Goal: Task Accomplishment & Management: Manage account settings

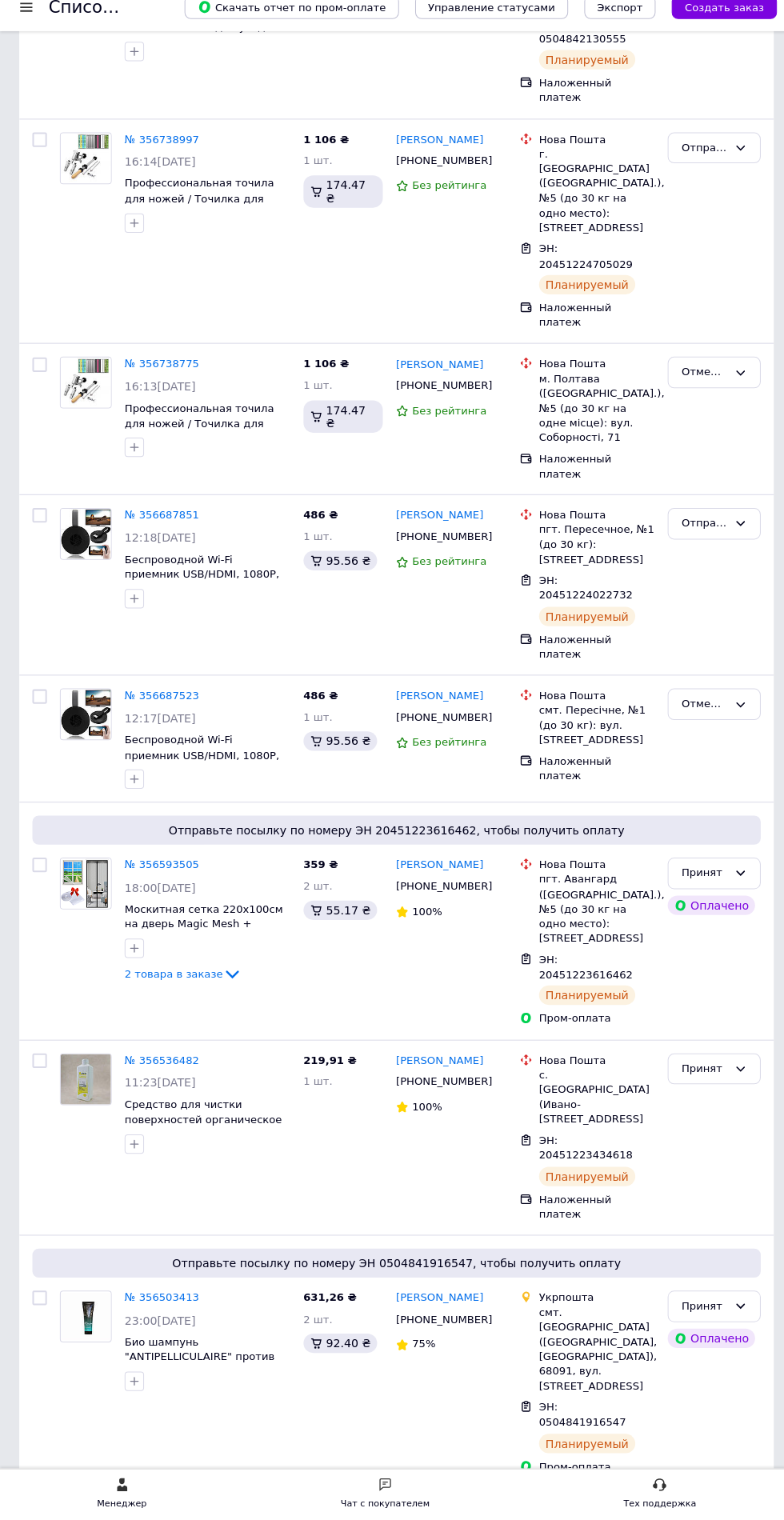
scroll to position [377, 0]
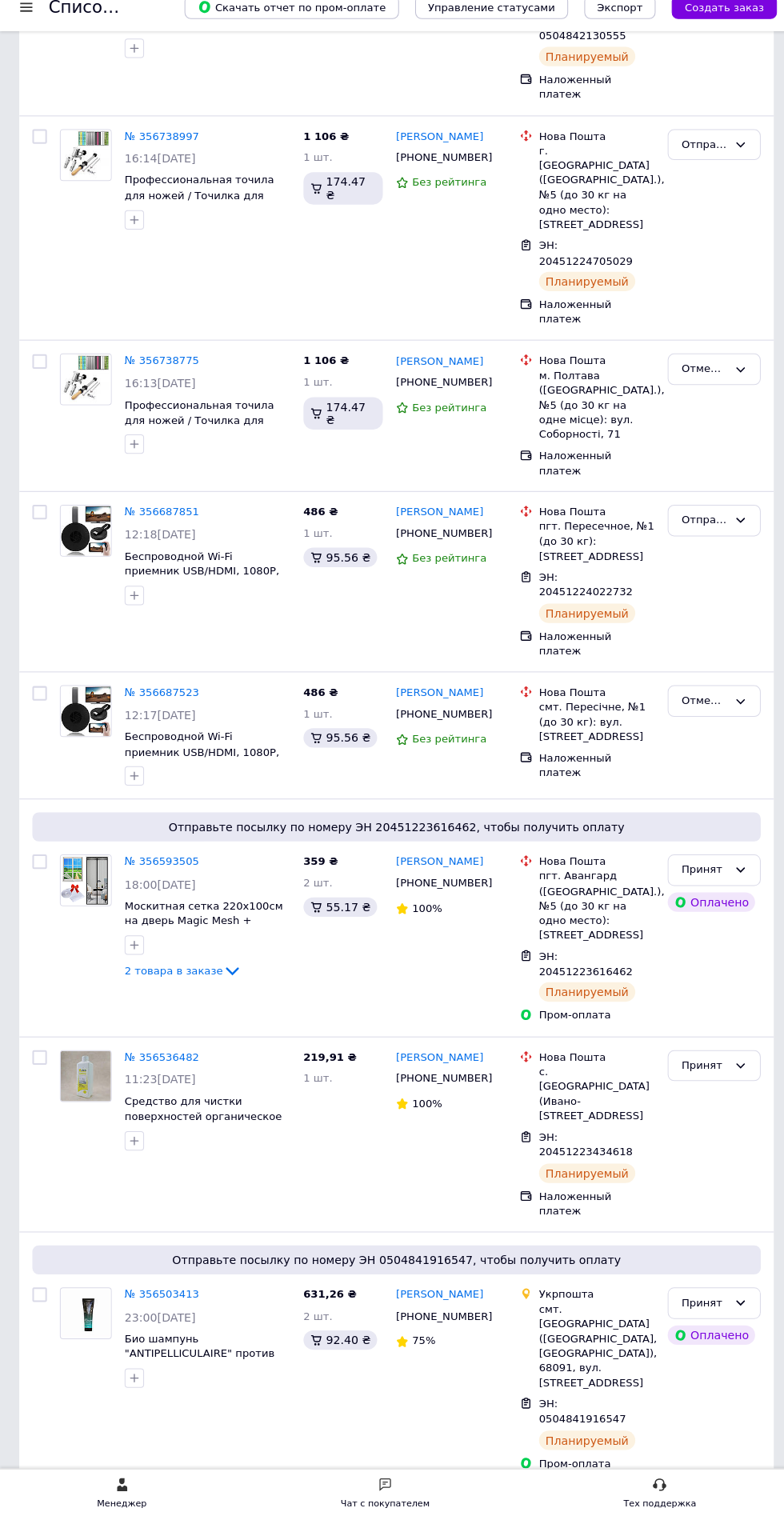
click at [402, 1501] on div "Чат с покупателем" at bounding box center [380, 1503] width 88 height 16
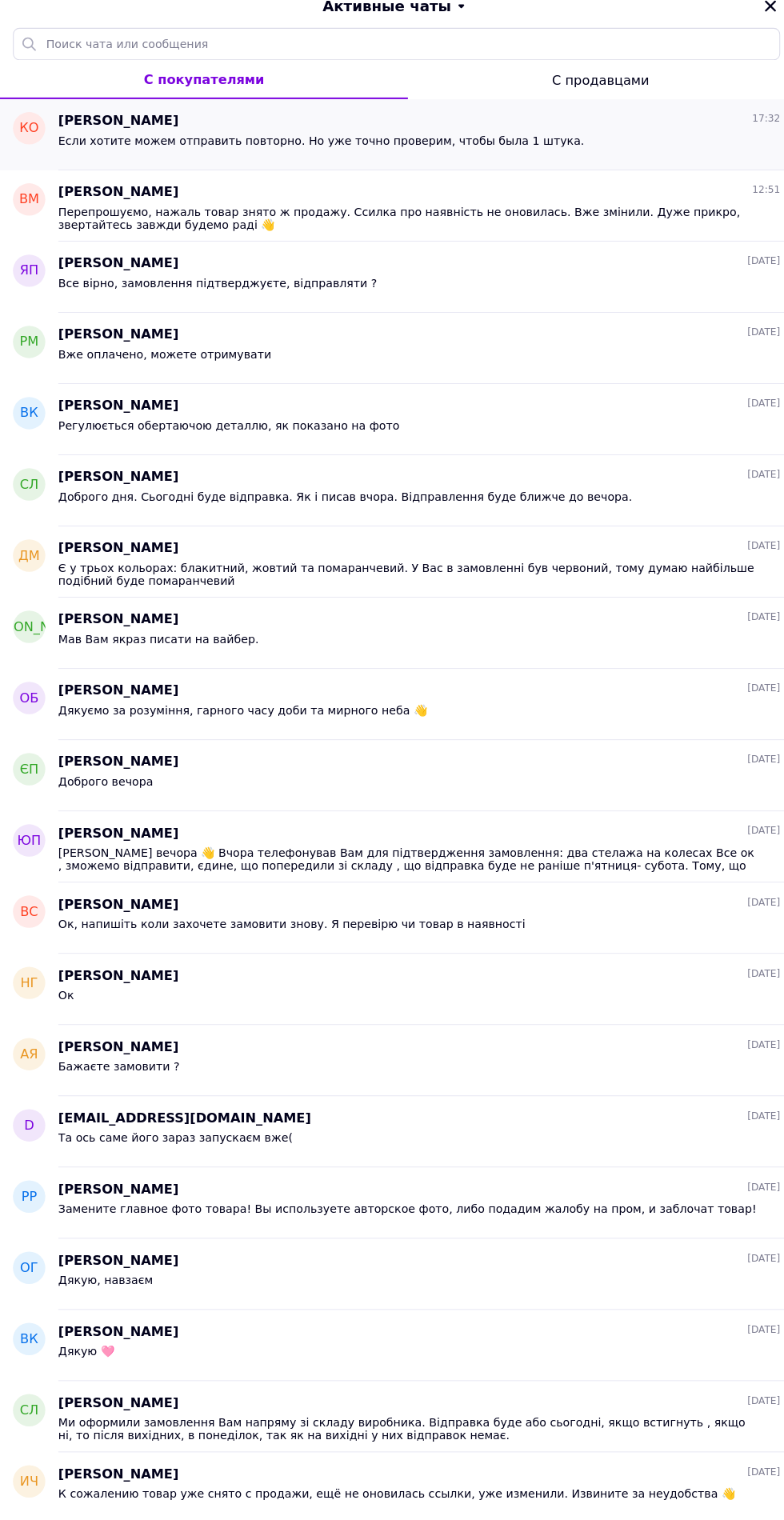
click at [122, 145] on span "[PERSON_NAME]" at bounding box center [117, 137] width 120 height 19
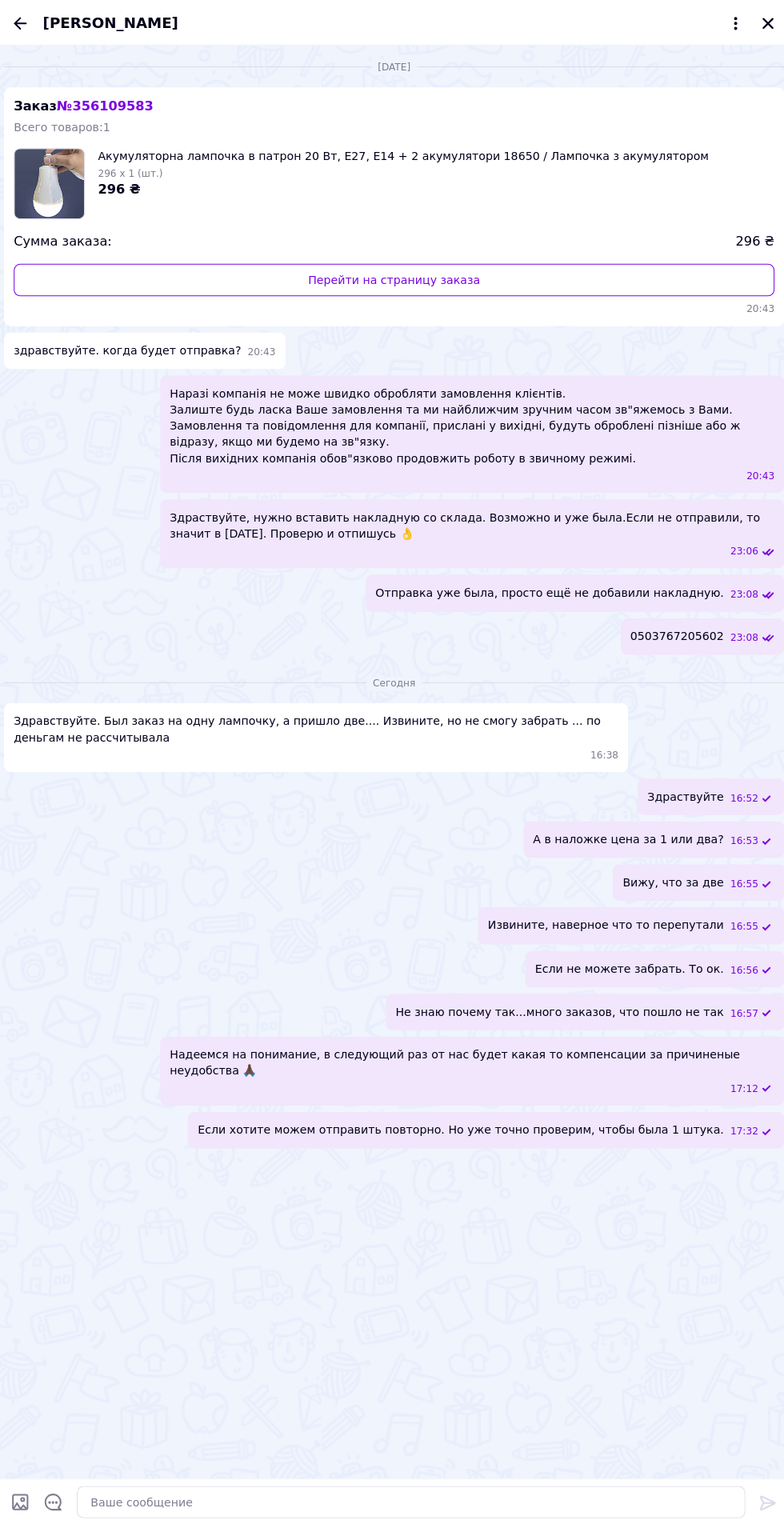
scroll to position [226, 0]
click at [22, 22] on icon "Назад" at bounding box center [22, 22] width 13 height 12
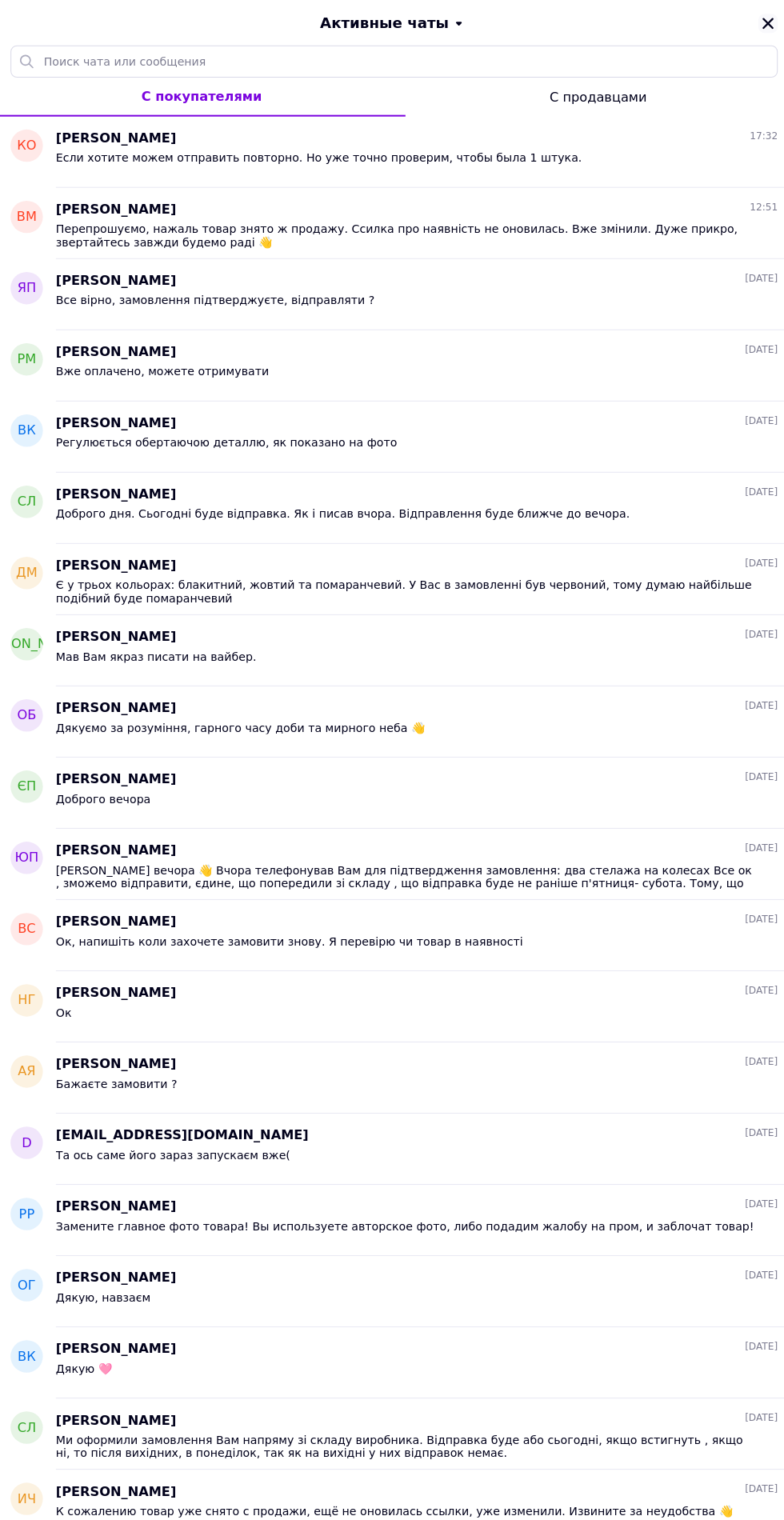
click at [762, 22] on icon "Закрыть" at bounding box center [762, 23] width 11 height 11
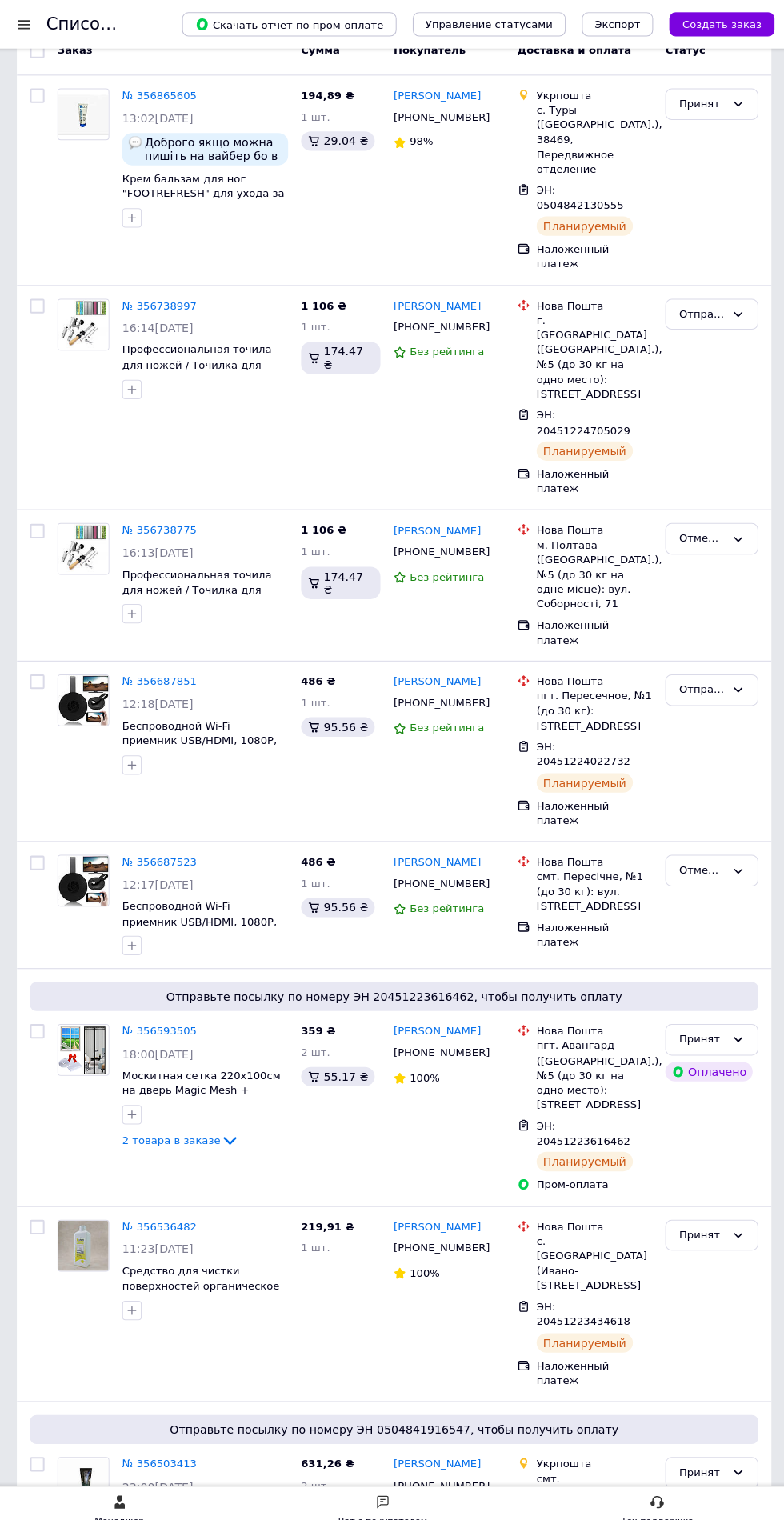
scroll to position [0, 0]
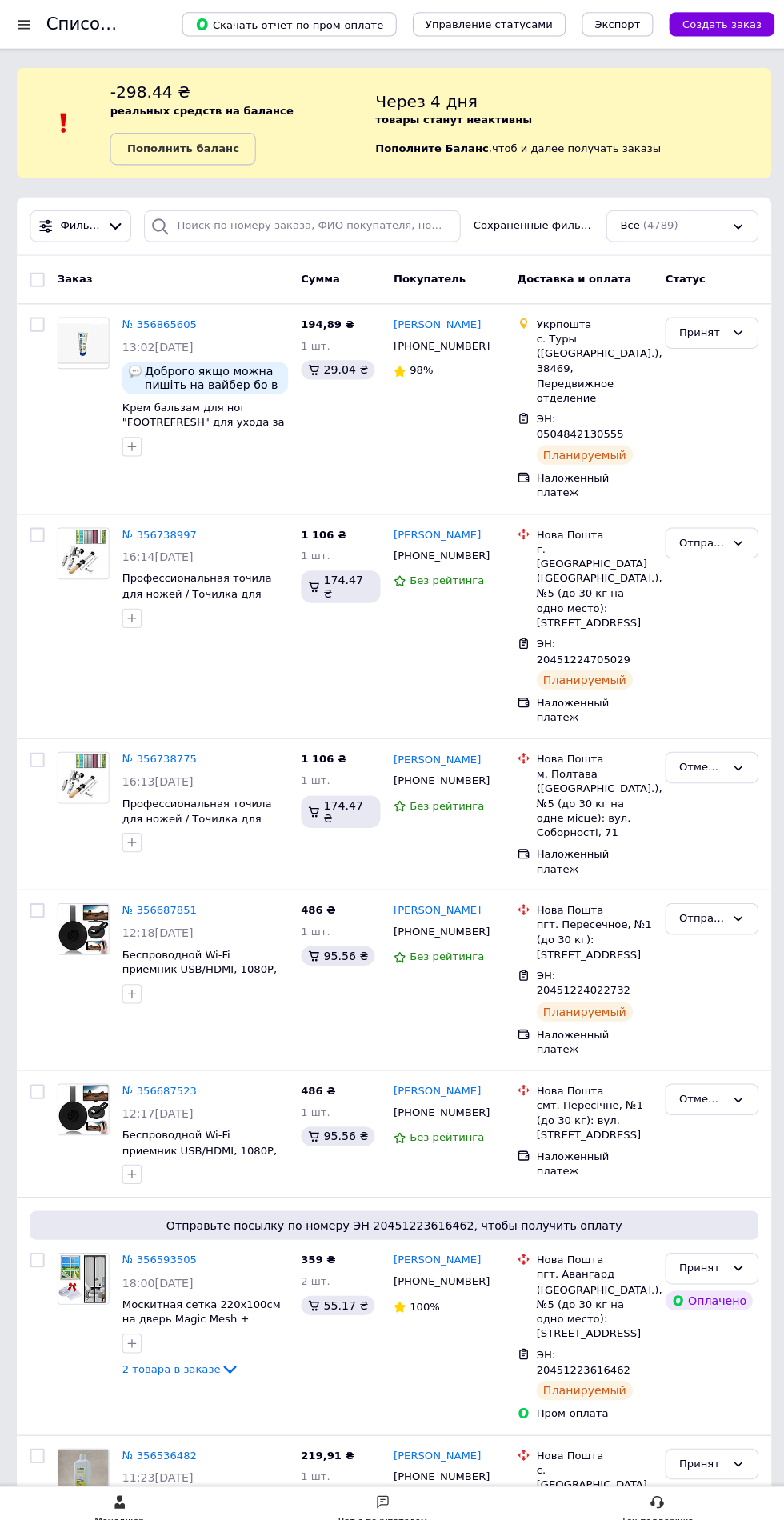
click at [26, 30] on div at bounding box center [26, 24] width 20 height 15
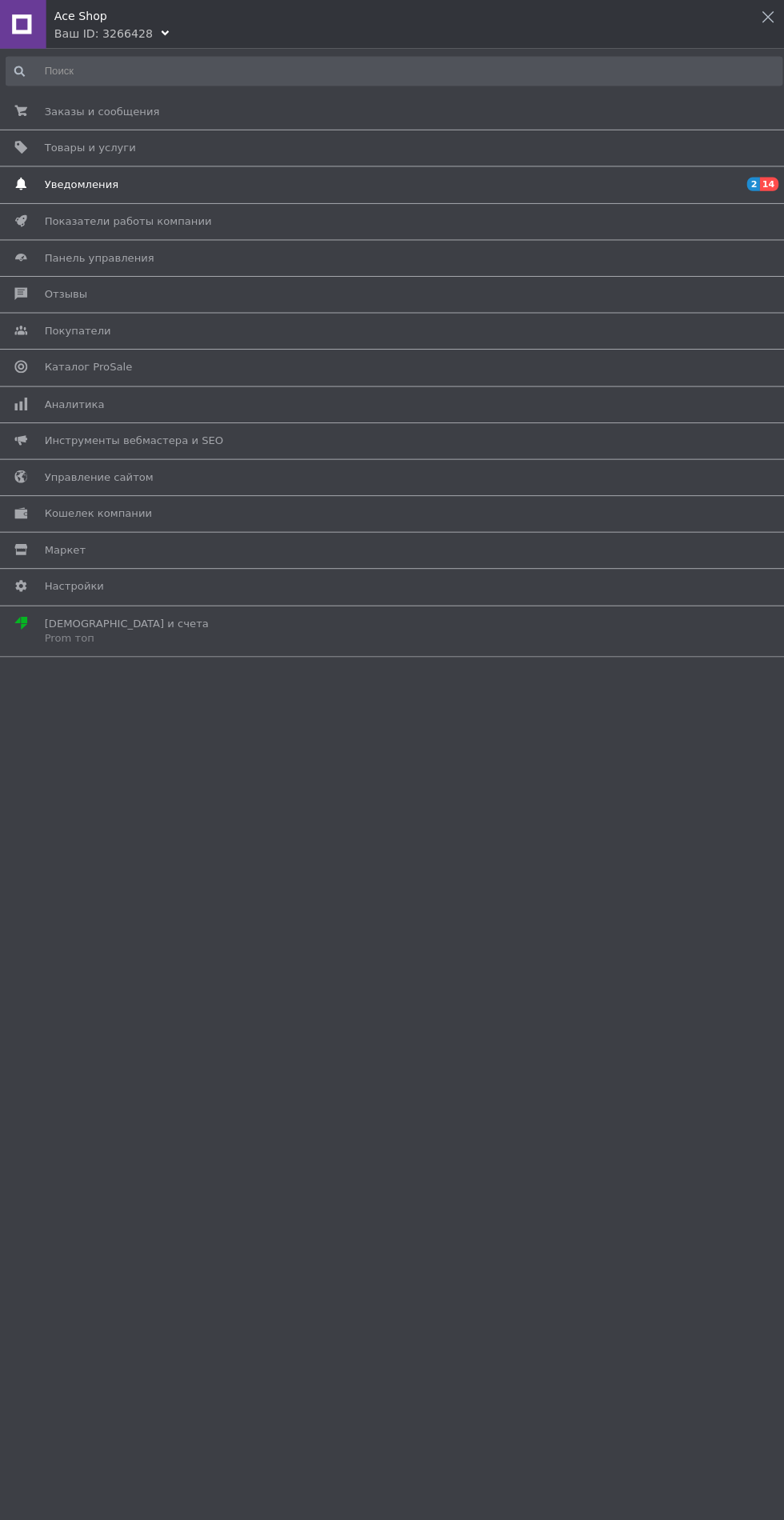
click at [62, 183] on span "Уведомления" at bounding box center [82, 183] width 73 height 15
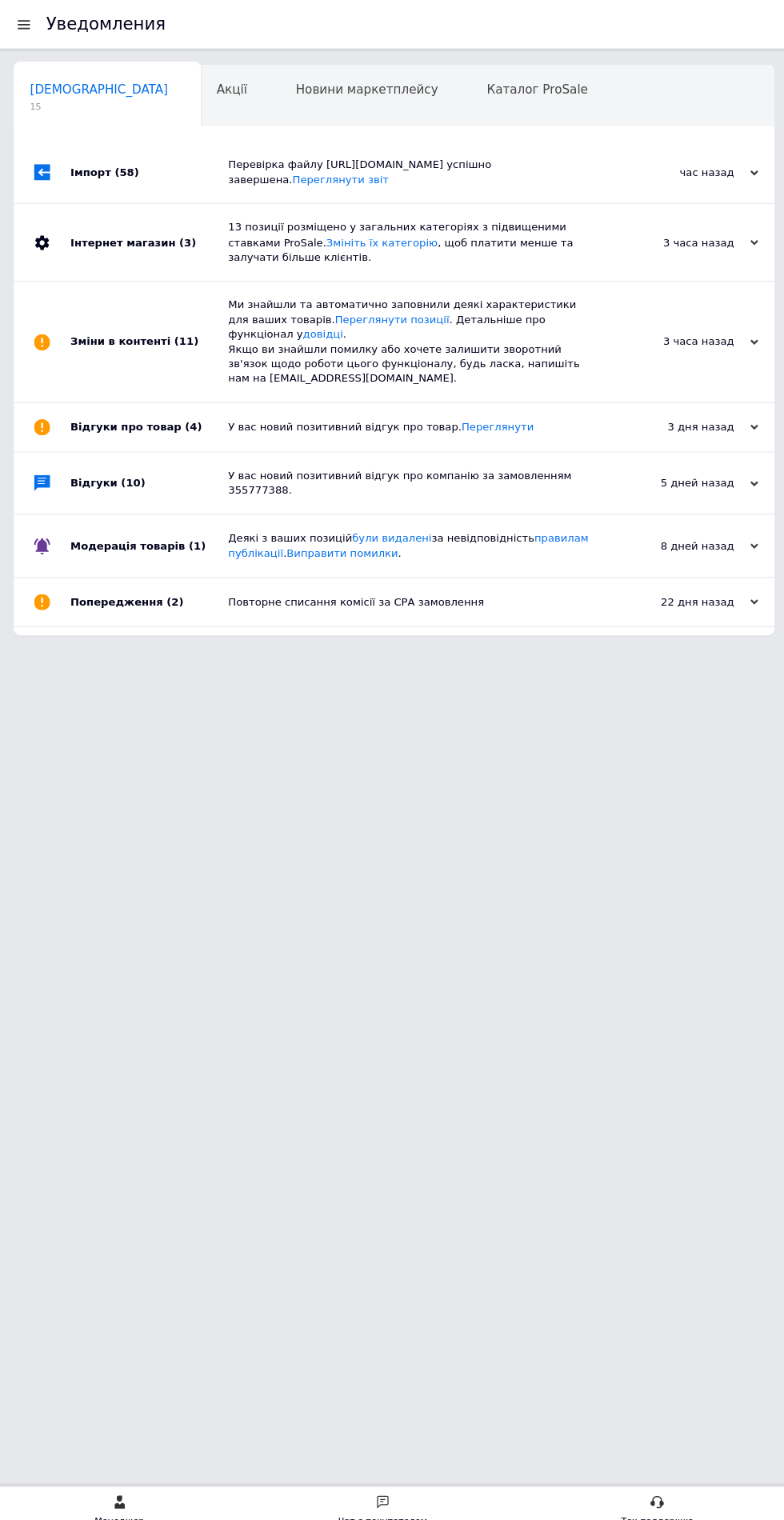
scroll to position [0, 8]
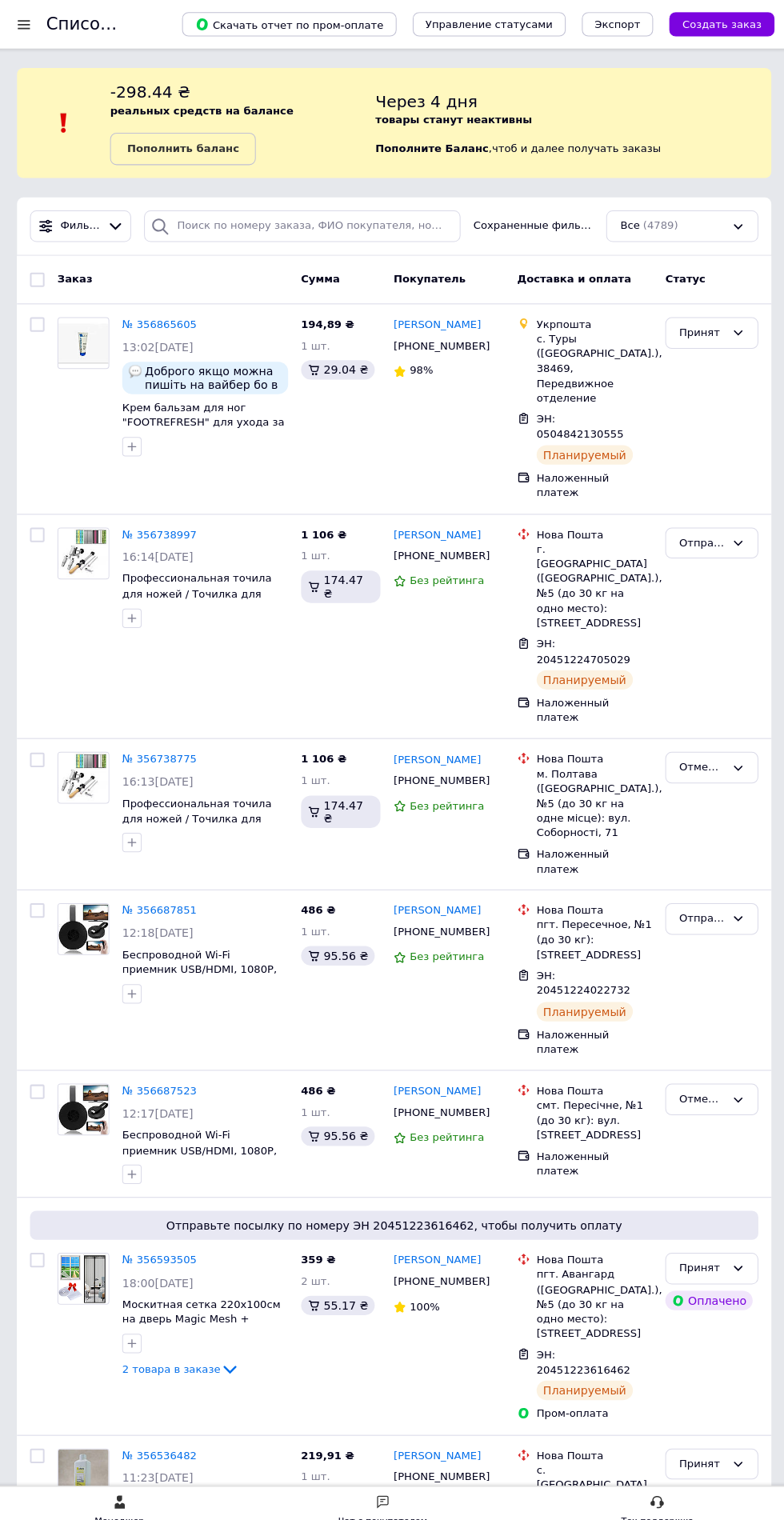
click at [26, 24] on div at bounding box center [26, 24] width 20 height 15
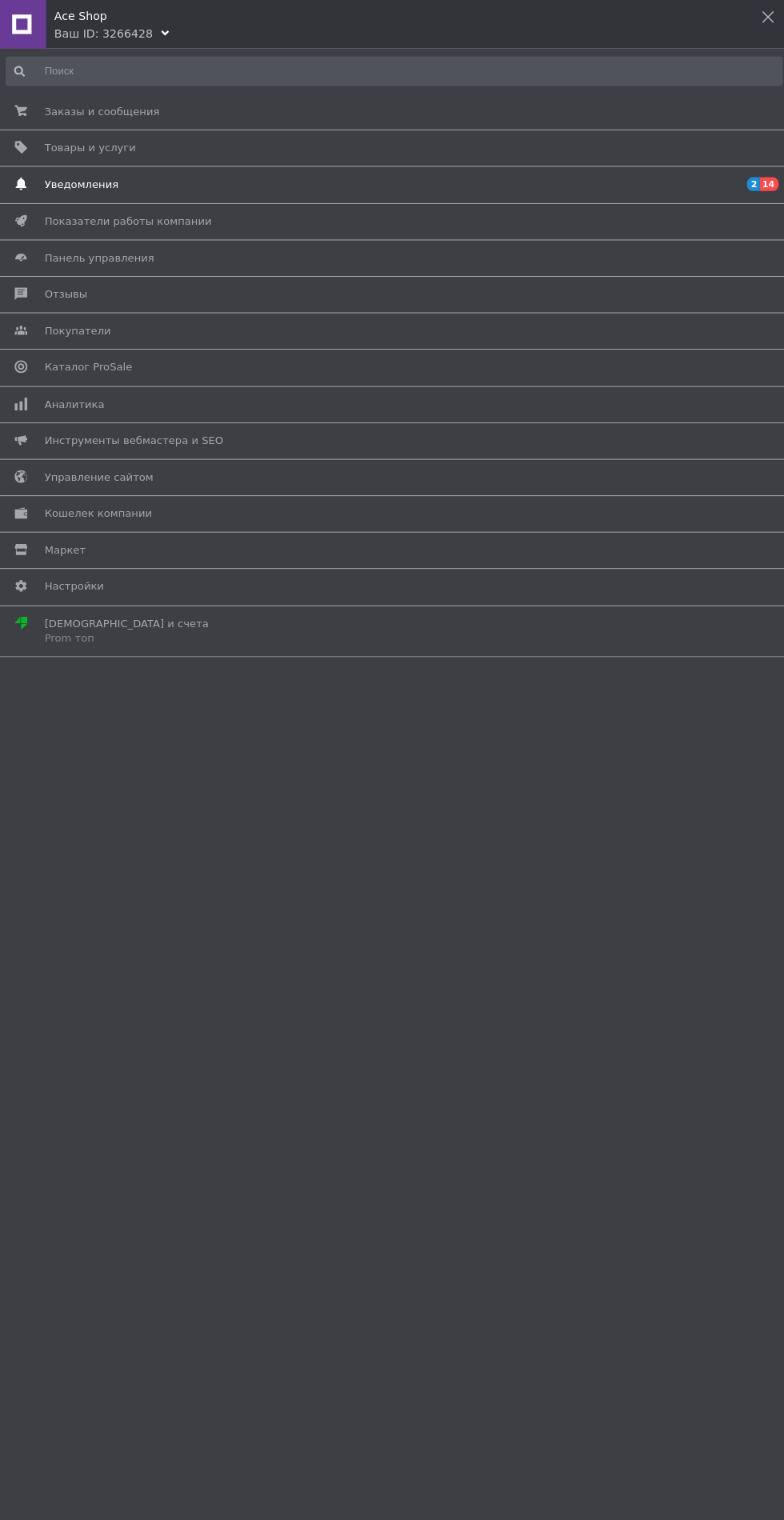
click at [85, 183] on span "Уведомления" at bounding box center [82, 183] width 73 height 15
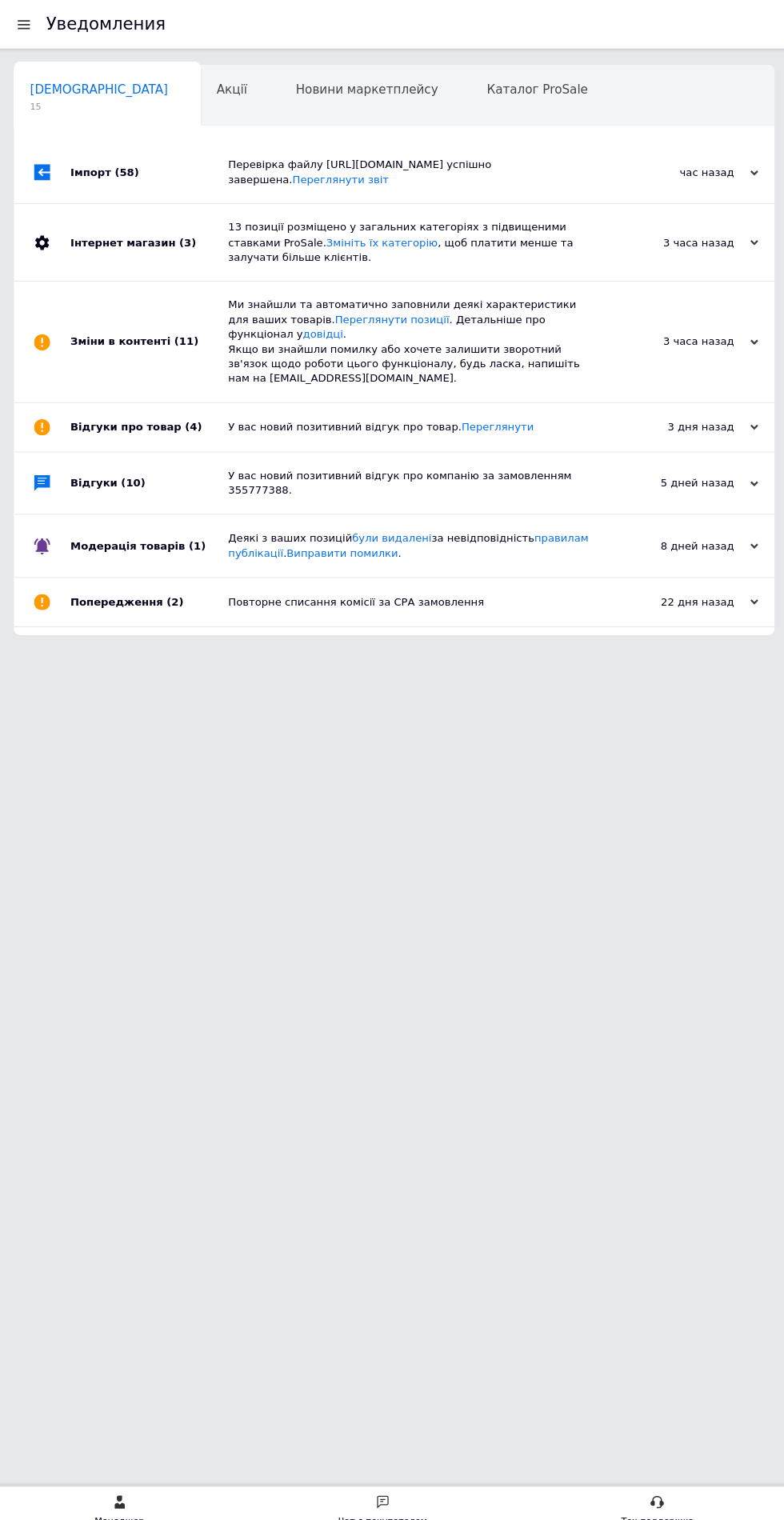
scroll to position [0, 8]
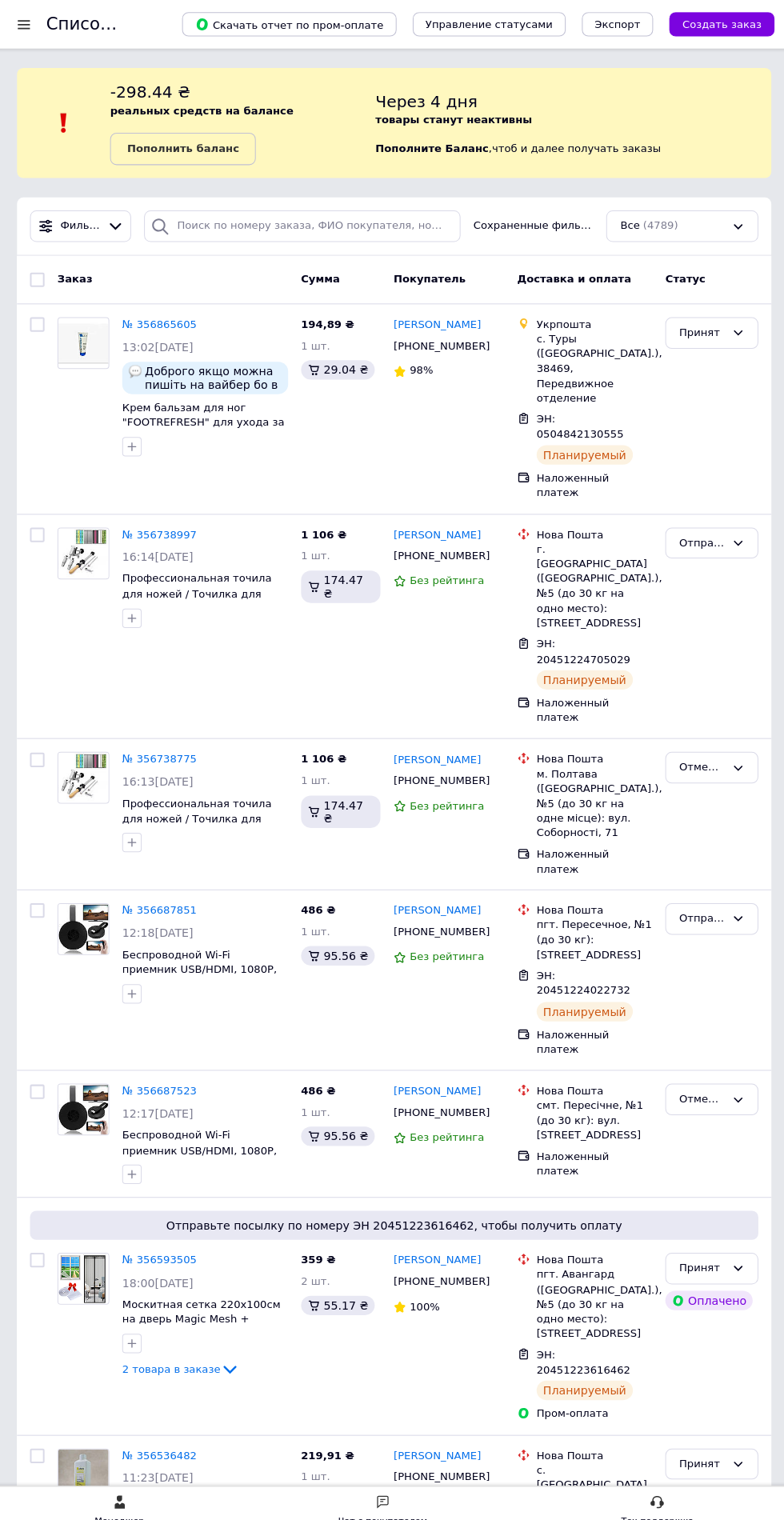
click at [26, 26] on div at bounding box center [26, 24] width 20 height 15
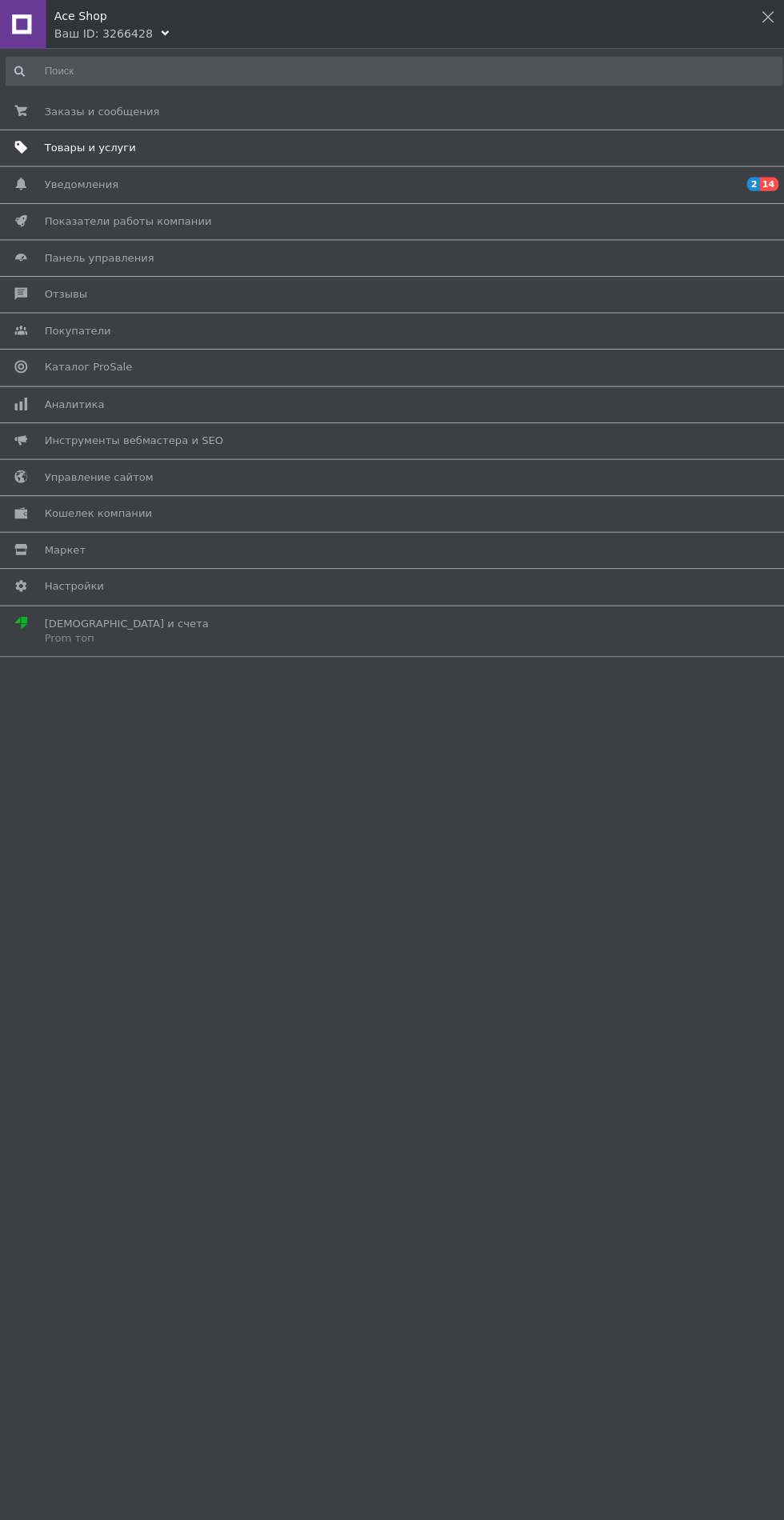
click at [78, 153] on span "Товары и услуги" at bounding box center [92, 146] width 91 height 15
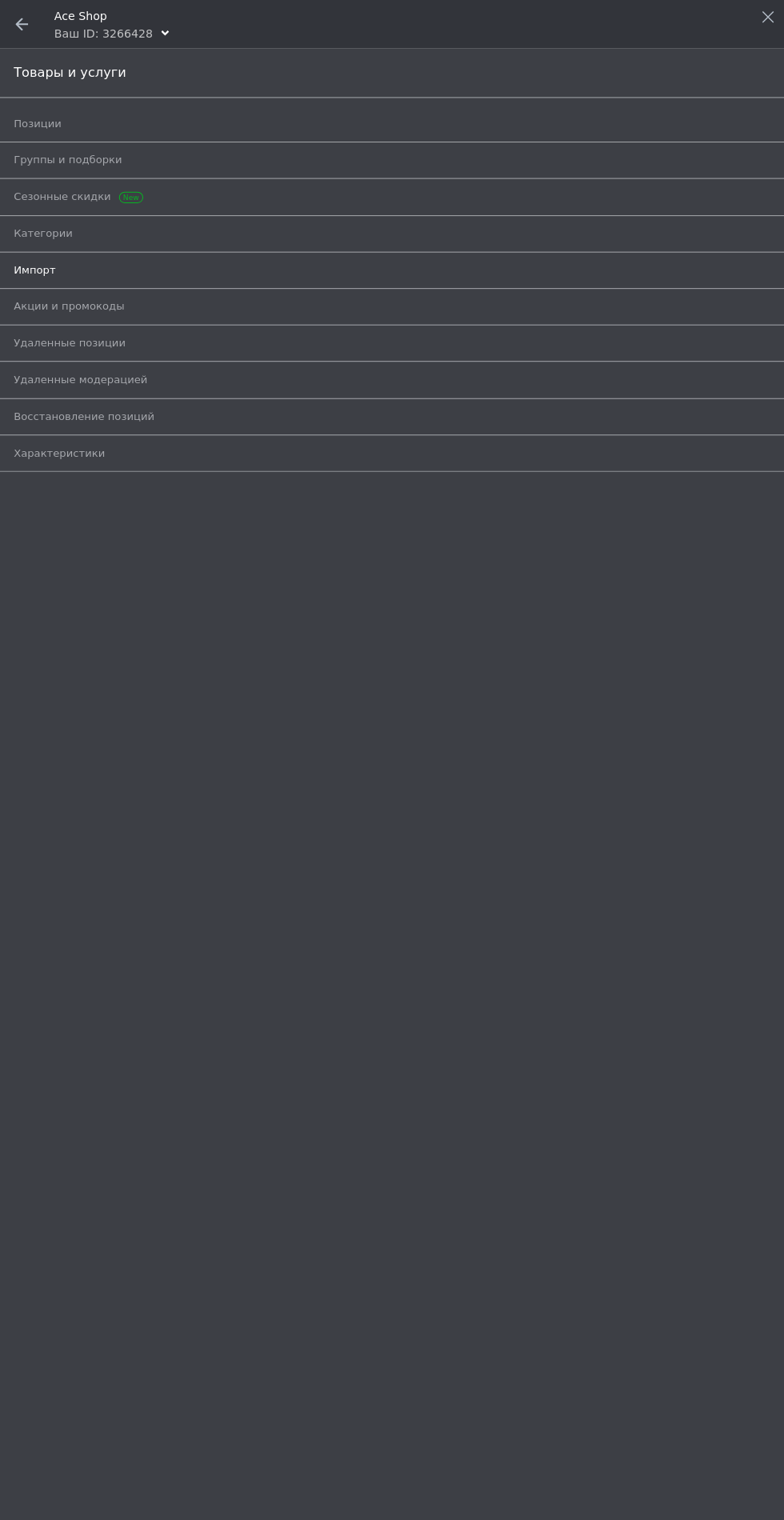
click at [47, 266] on span "Импорт" at bounding box center [36, 268] width 42 height 15
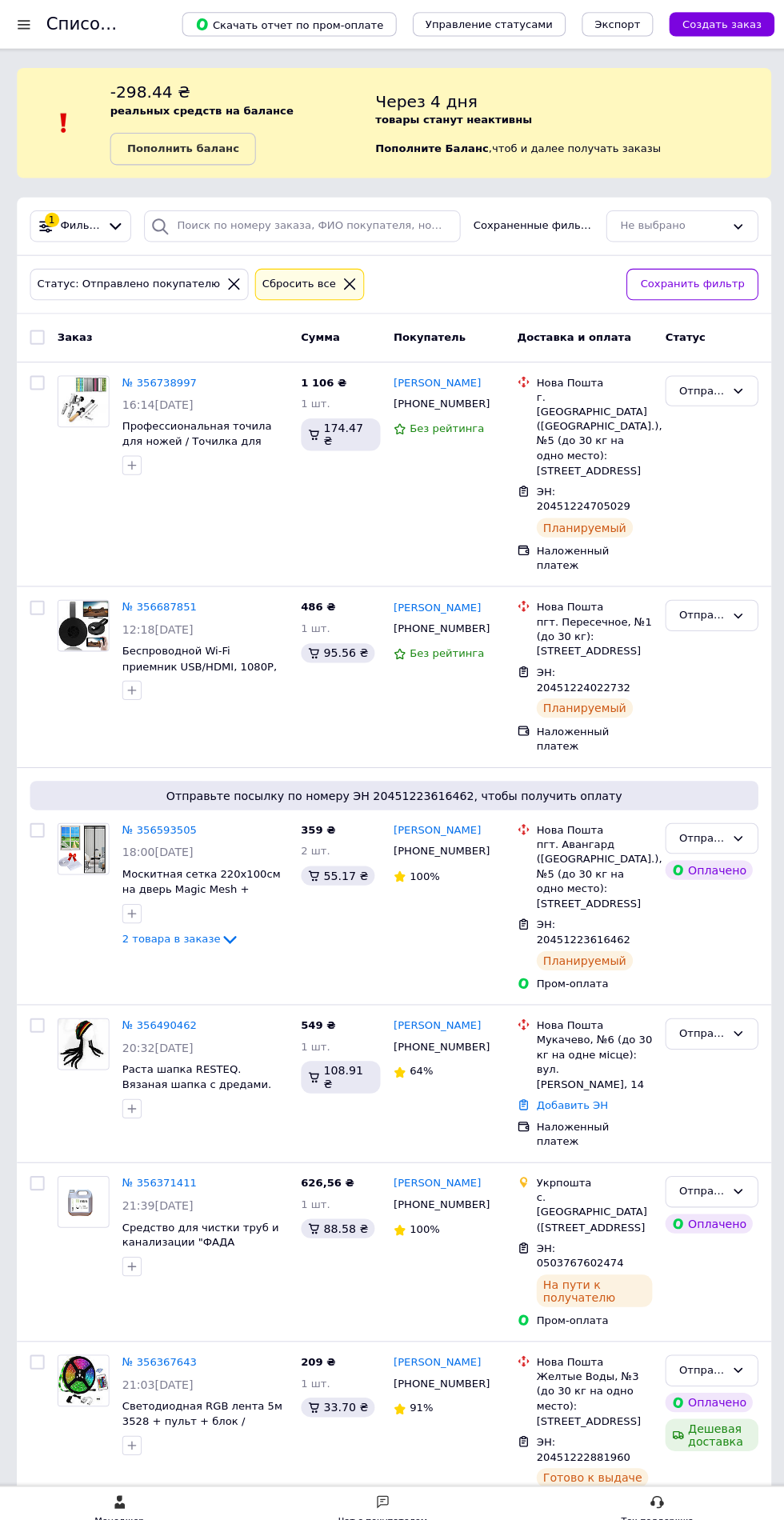
click at [378, 1504] on div "Чат с покупателем" at bounding box center [380, 1503] width 88 height 16
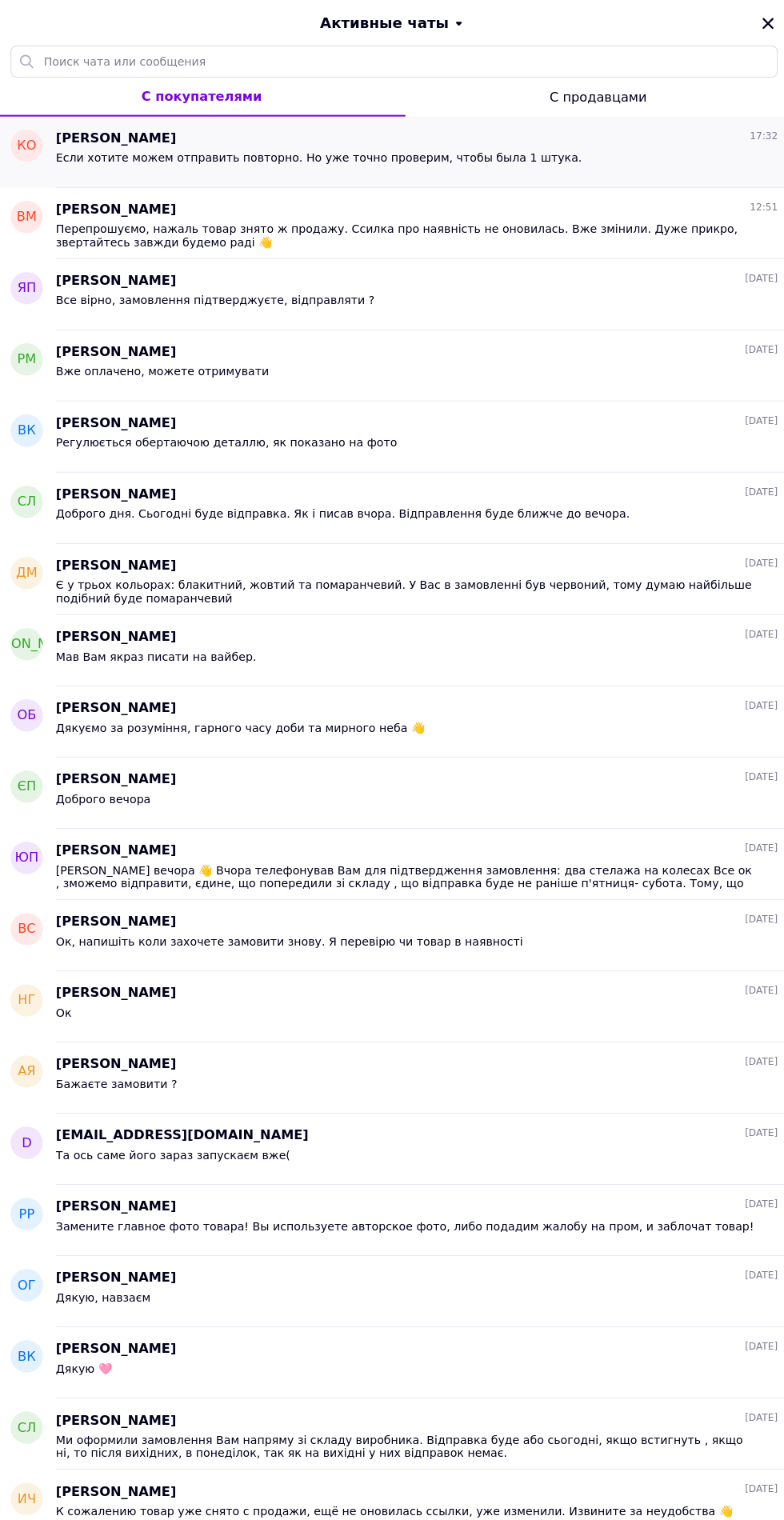
click at [126, 144] on span "[PERSON_NAME]" at bounding box center [117, 137] width 120 height 19
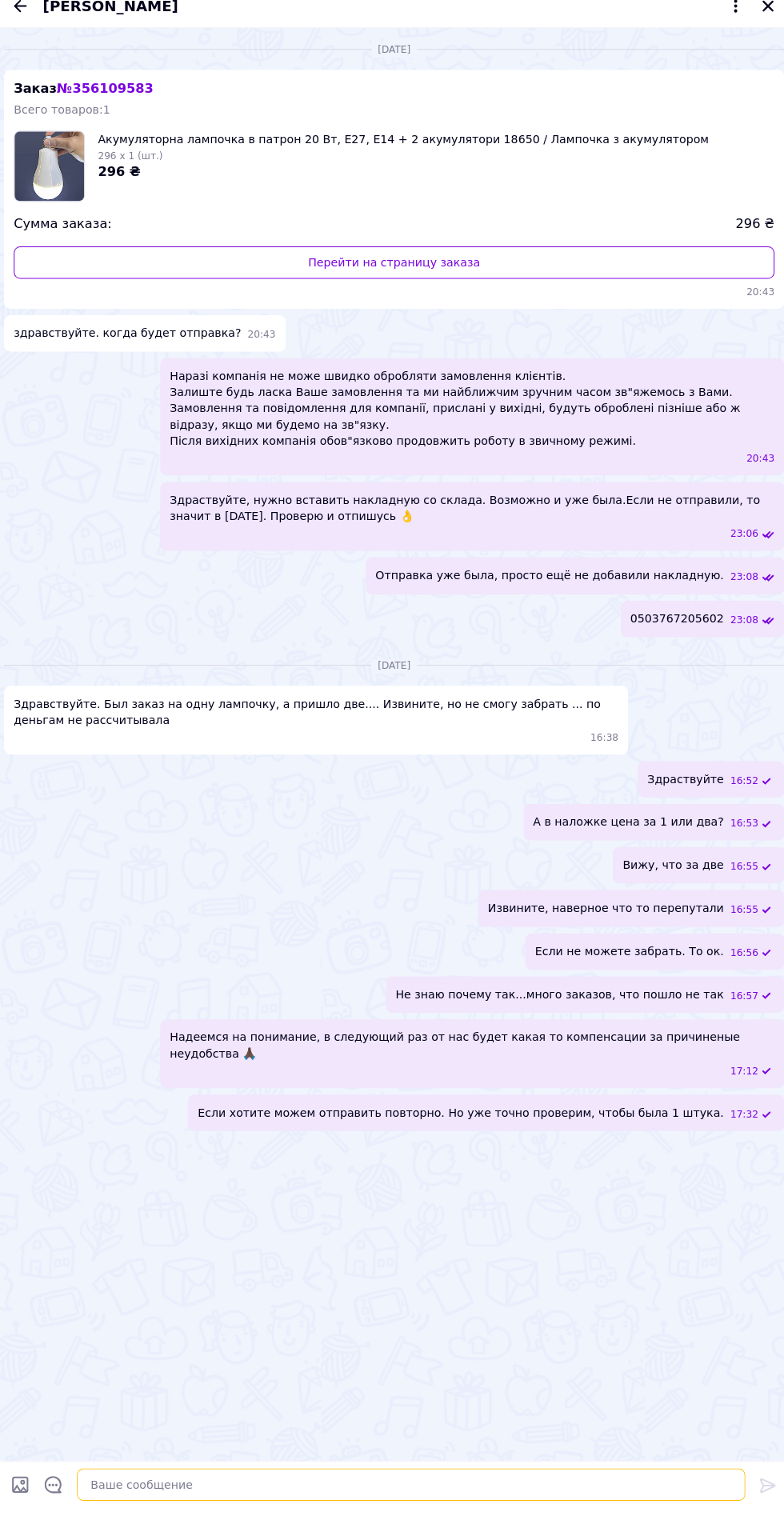
click at [259, 1478] on textarea at bounding box center [409, 1485] width 661 height 32
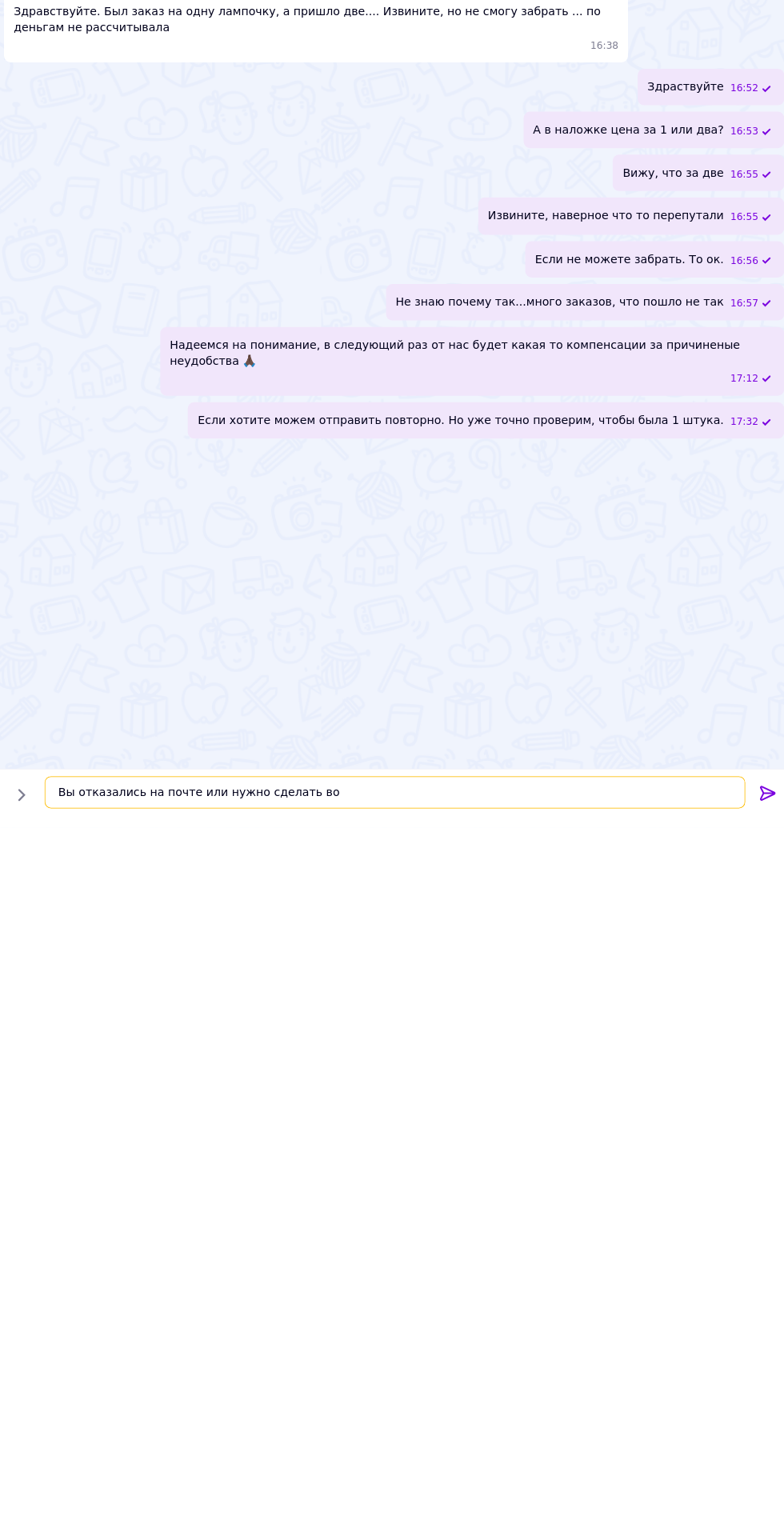
scroll to position [44, 0]
click at [147, 1487] on textarea "Вы отказались на почте или нужно сделать возврат ? Уто" at bounding box center [393, 1485] width 693 height 32
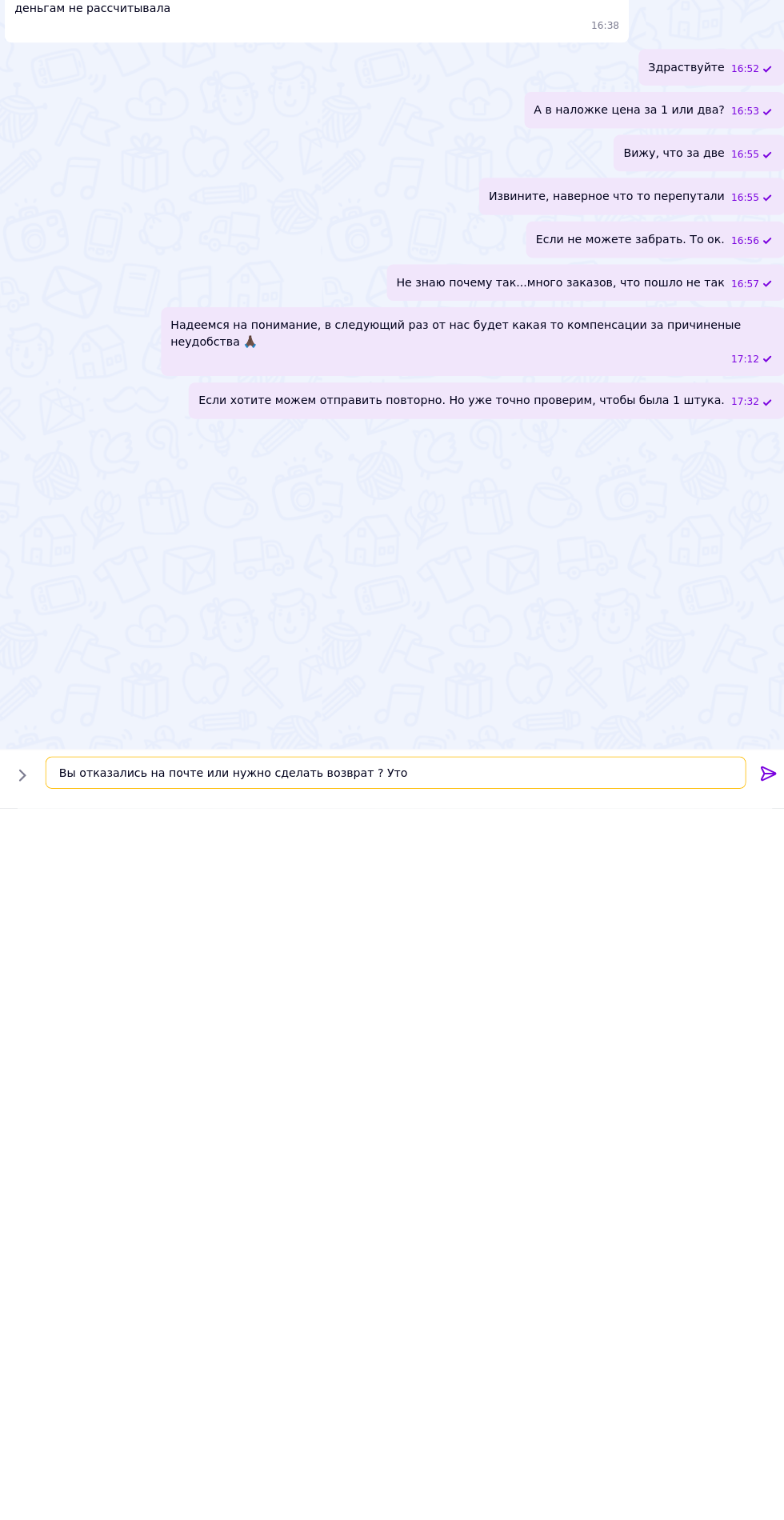
scroll to position [364, 0]
click at [148, 1488] on textarea "Вы отказались на почте или нужно сделать возврат ? Уто" at bounding box center [393, 1485] width 693 height 32
click at [278, 1482] on textarea "Вы отказались на почте или нужно сделать возврат ? Уто" at bounding box center [393, 1485] width 693 height 32
type textarea "Вы отказались на почте или нужно сделать возврат ? Уточните пожалуйста"
click at [761, 1484] on icon at bounding box center [762, 1486] width 19 height 19
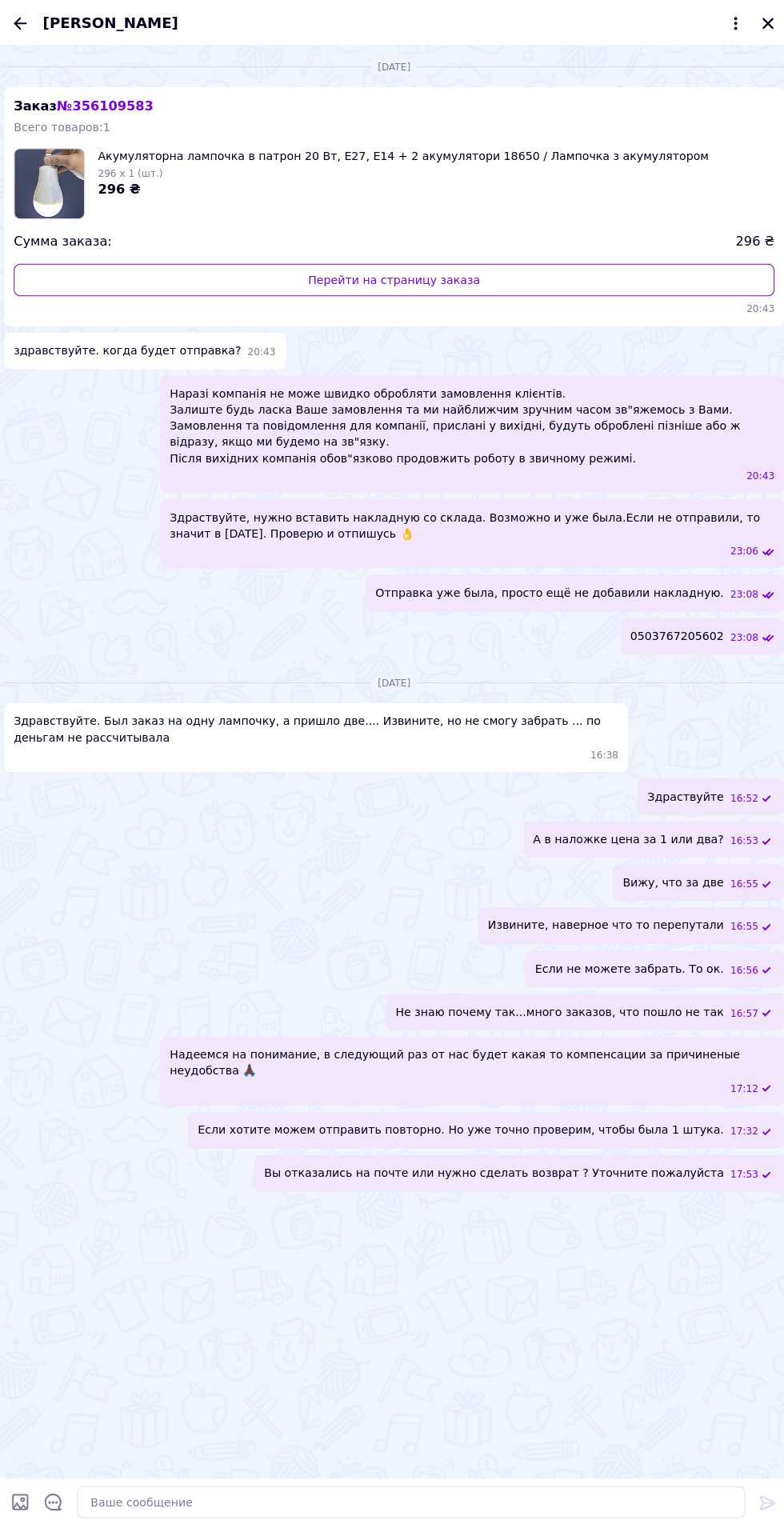
scroll to position [169, 0]
click at [762, 22] on icon "Закрыть" at bounding box center [762, 23] width 11 height 11
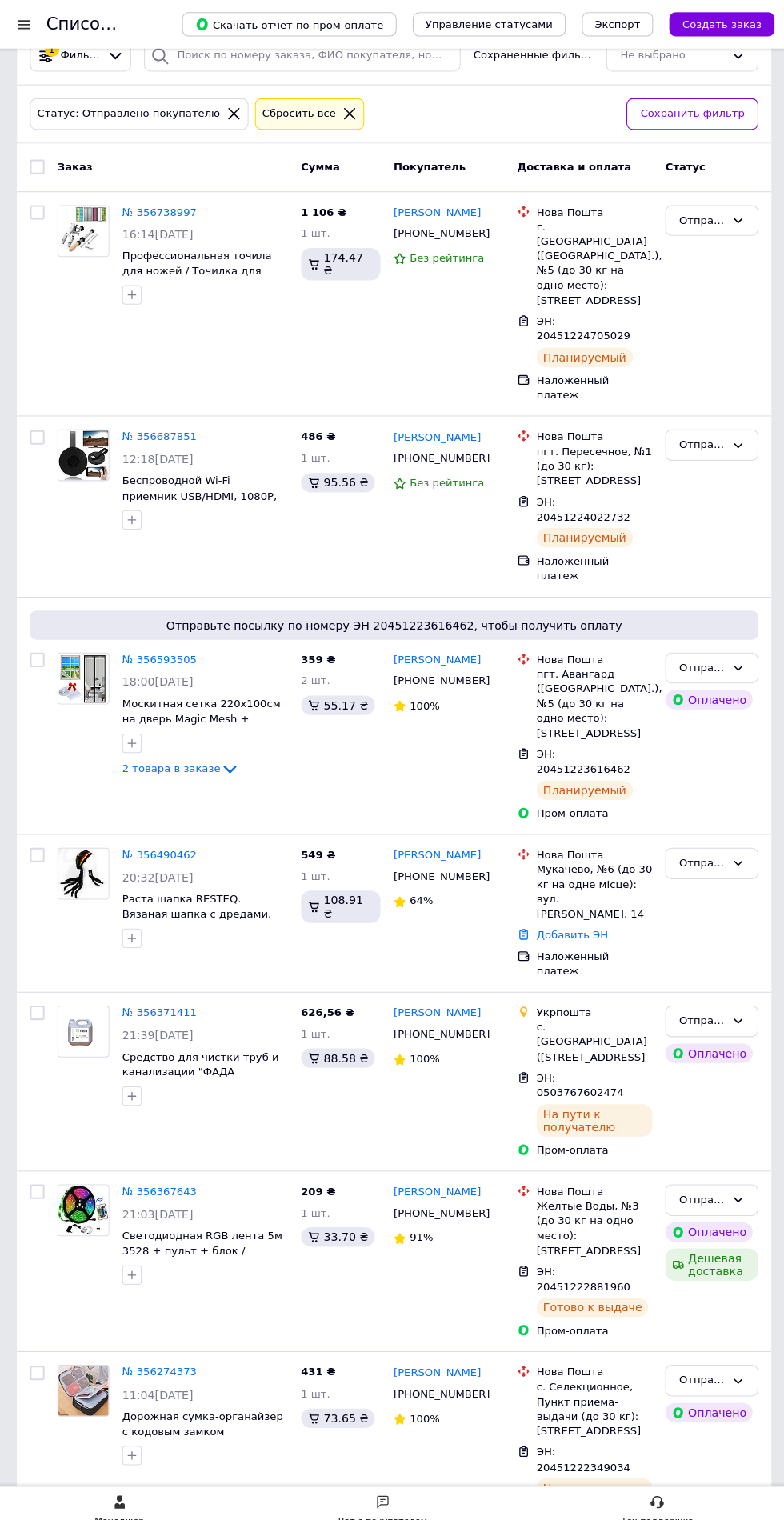
click at [343, 112] on icon at bounding box center [348, 112] width 11 height 11
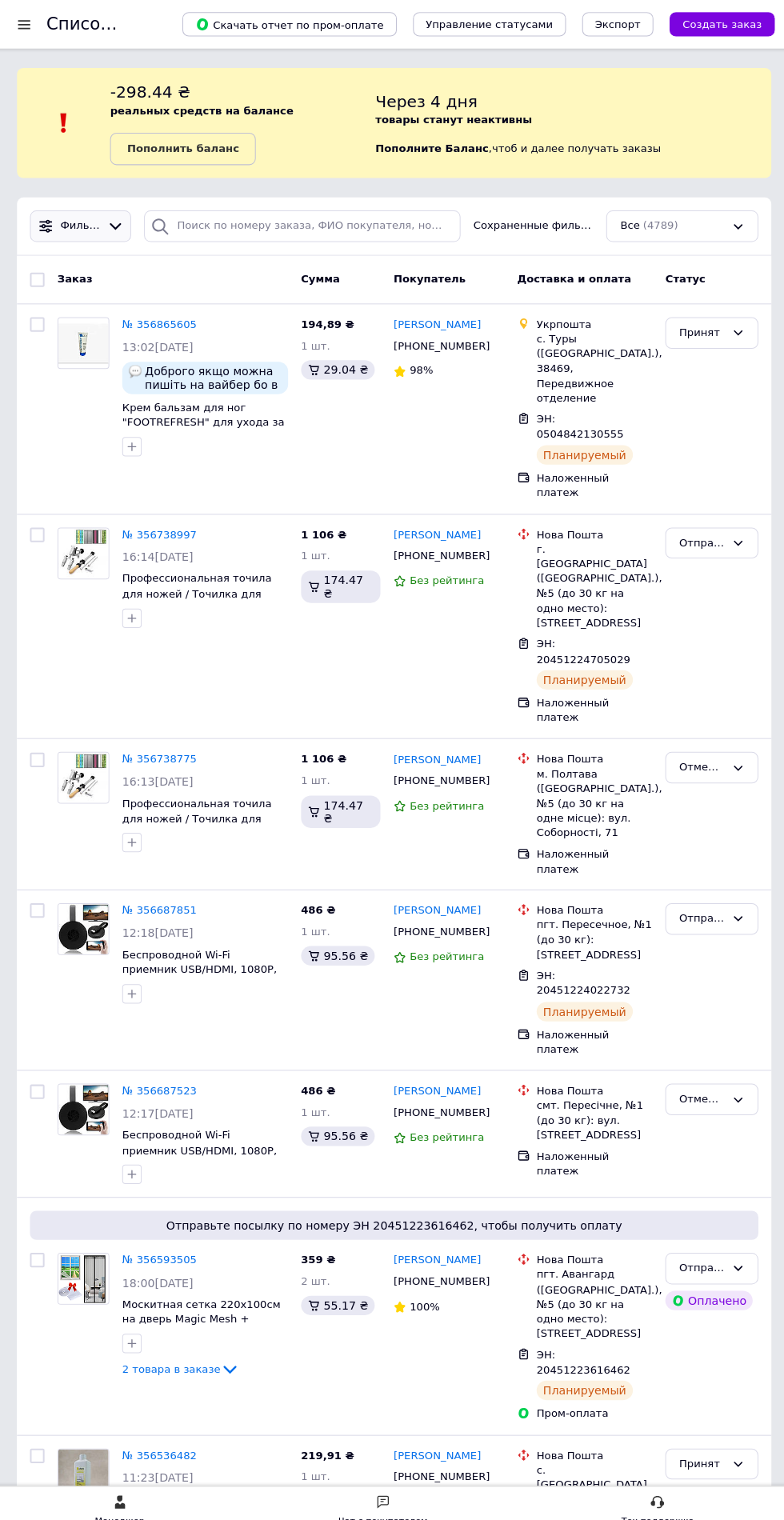
click at [120, 223] on icon at bounding box center [117, 223] width 17 height 17
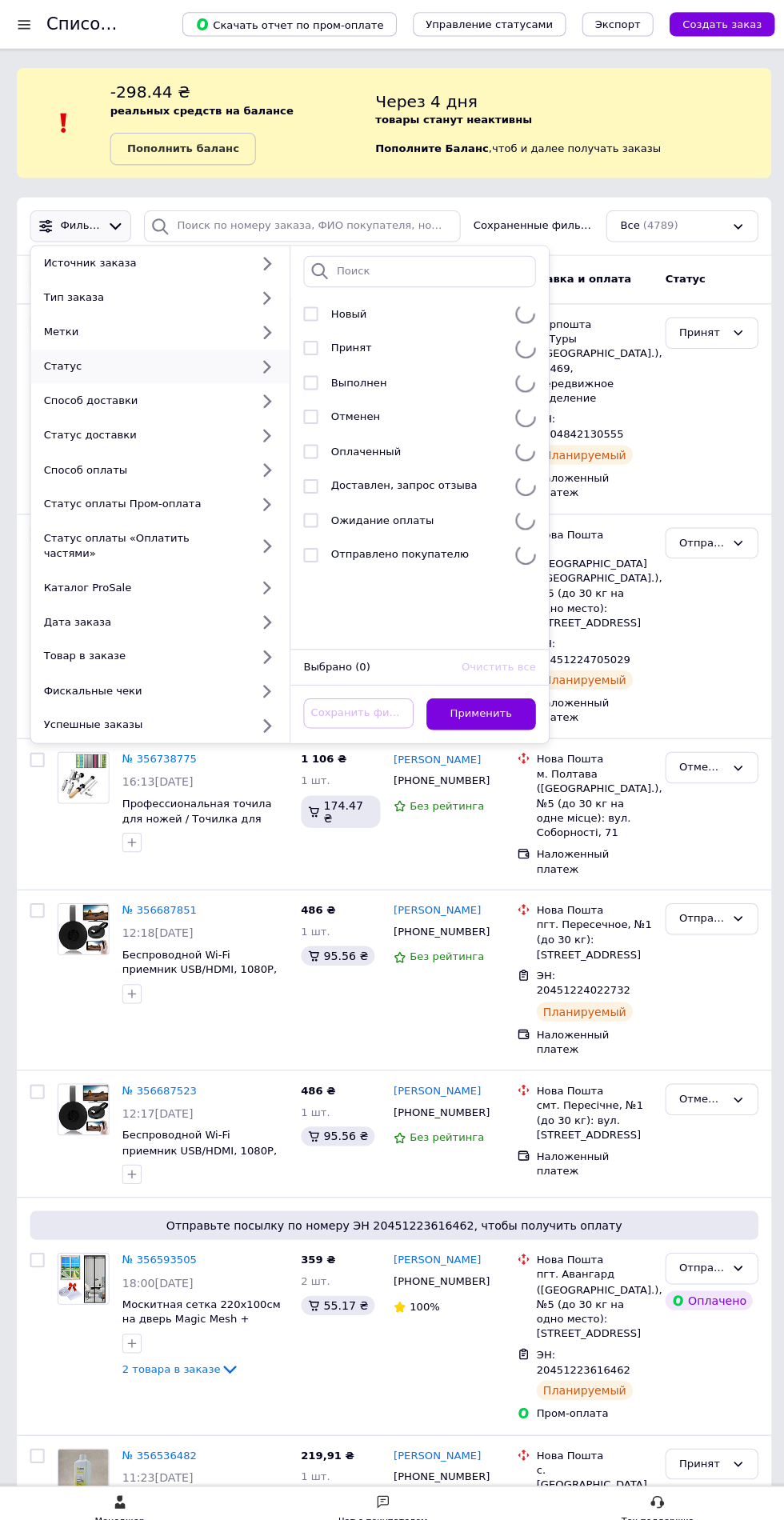
click at [61, 367] on div "Статус" at bounding box center [144, 362] width 210 height 15
click at [309, 553] on input "checkbox" at bounding box center [310, 549] width 15 height 15
checkbox input "true"
click at [512, 692] on button "Применить" at bounding box center [478, 706] width 108 height 32
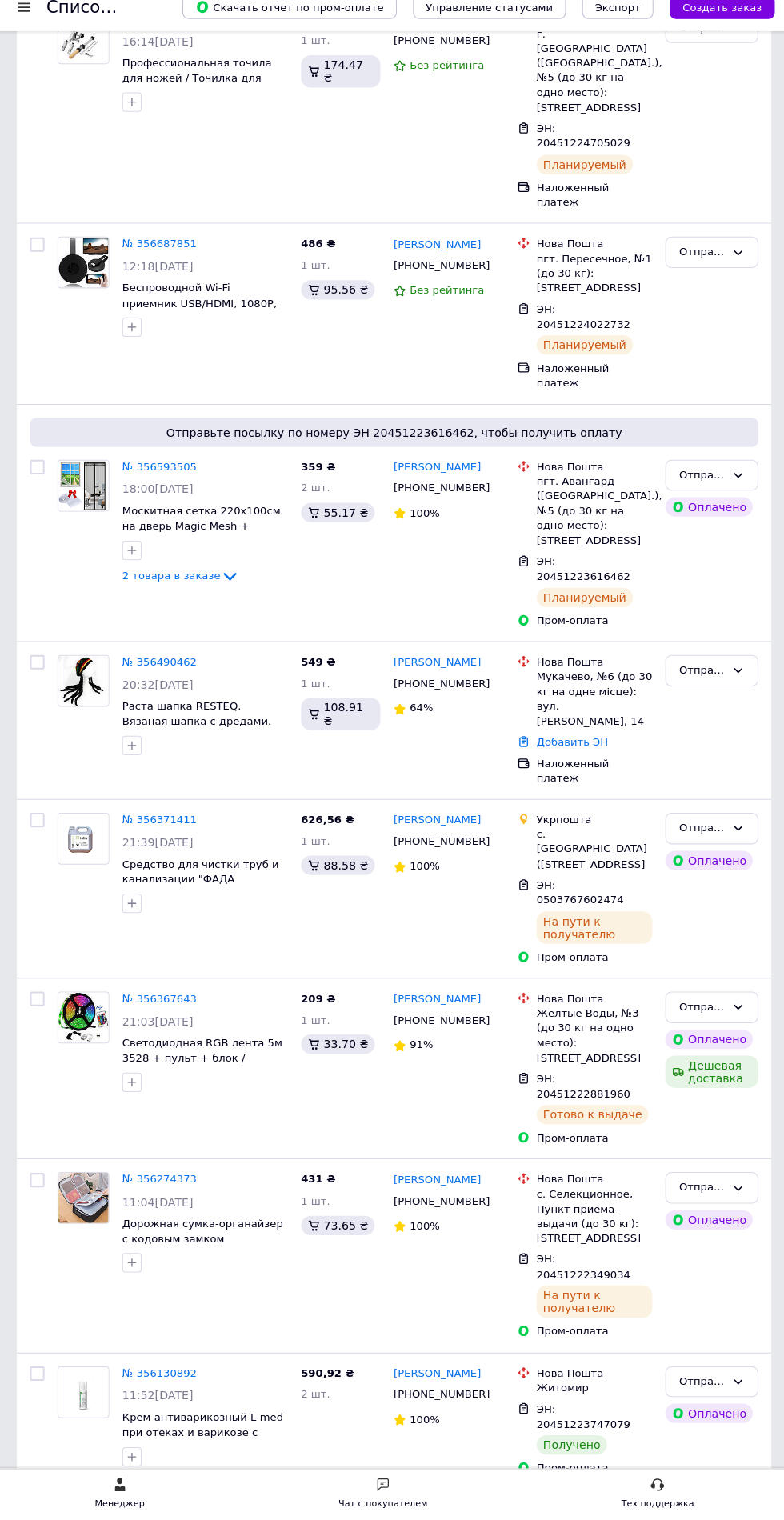
scroll to position [344, 0]
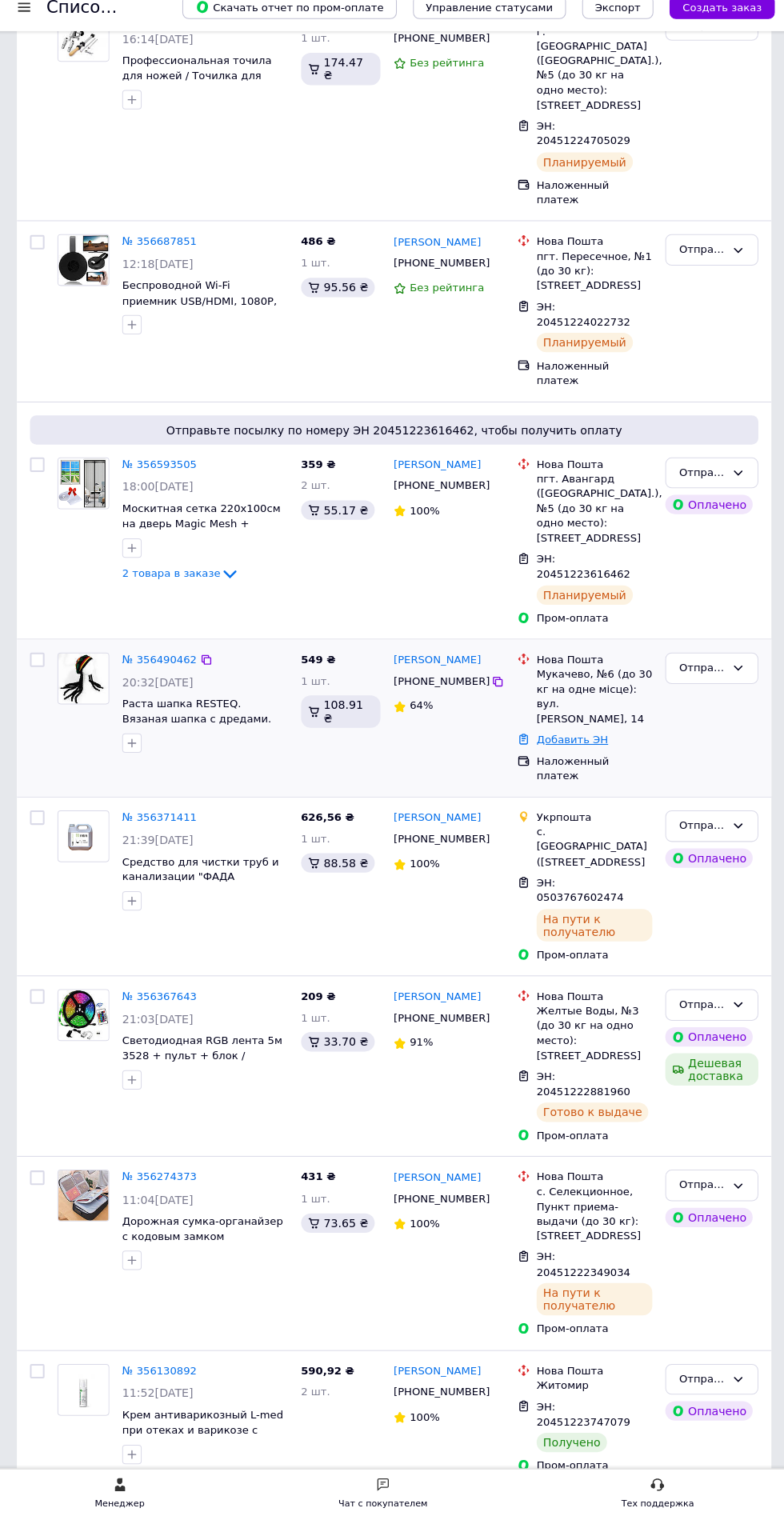
click at [571, 742] on link "Добавить ЭН" at bounding box center [568, 748] width 70 height 12
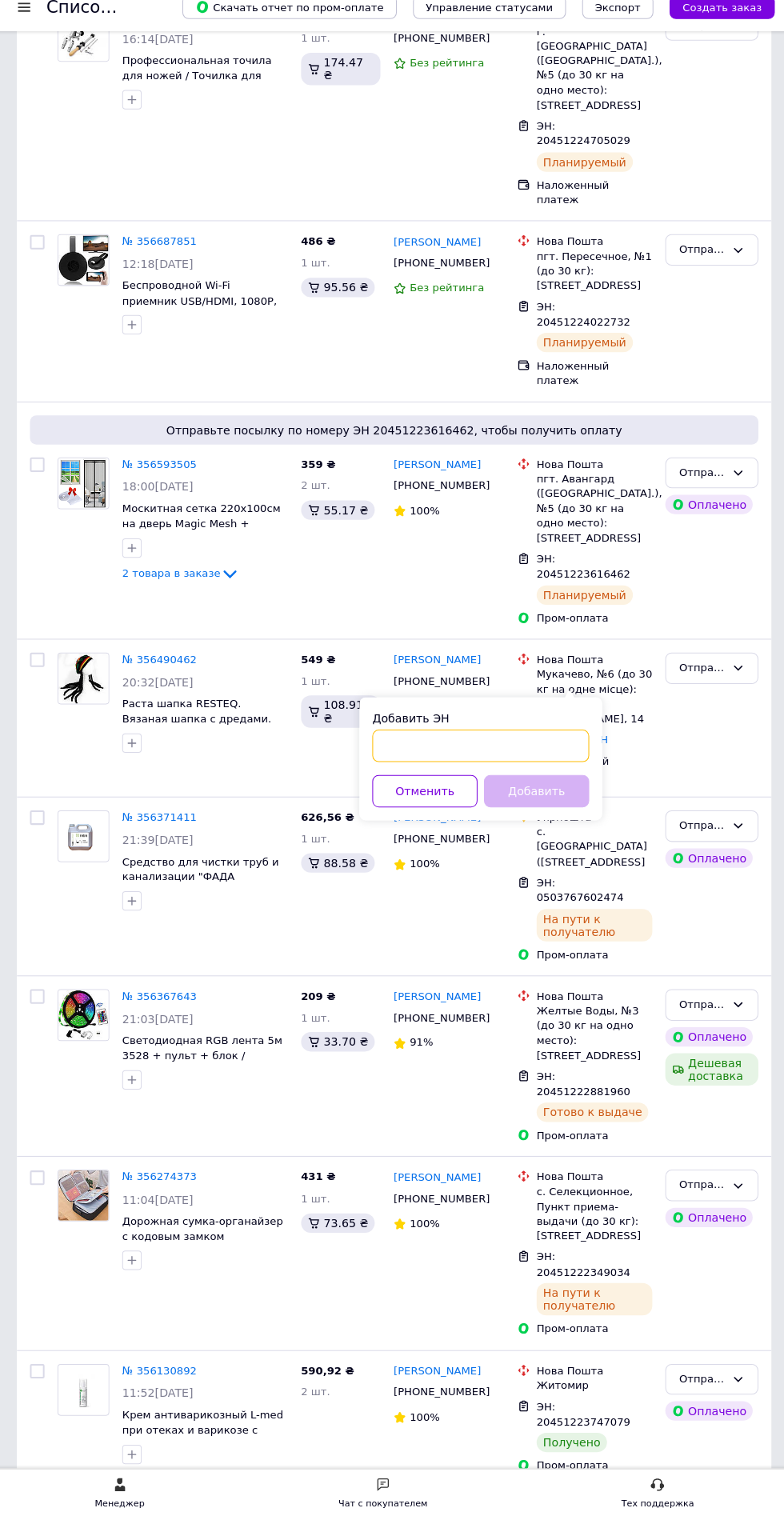
paste input "20451224659084"
type input "20451224659084"
click at [530, 799] on button "Добавить" at bounding box center [533, 799] width 104 height 32
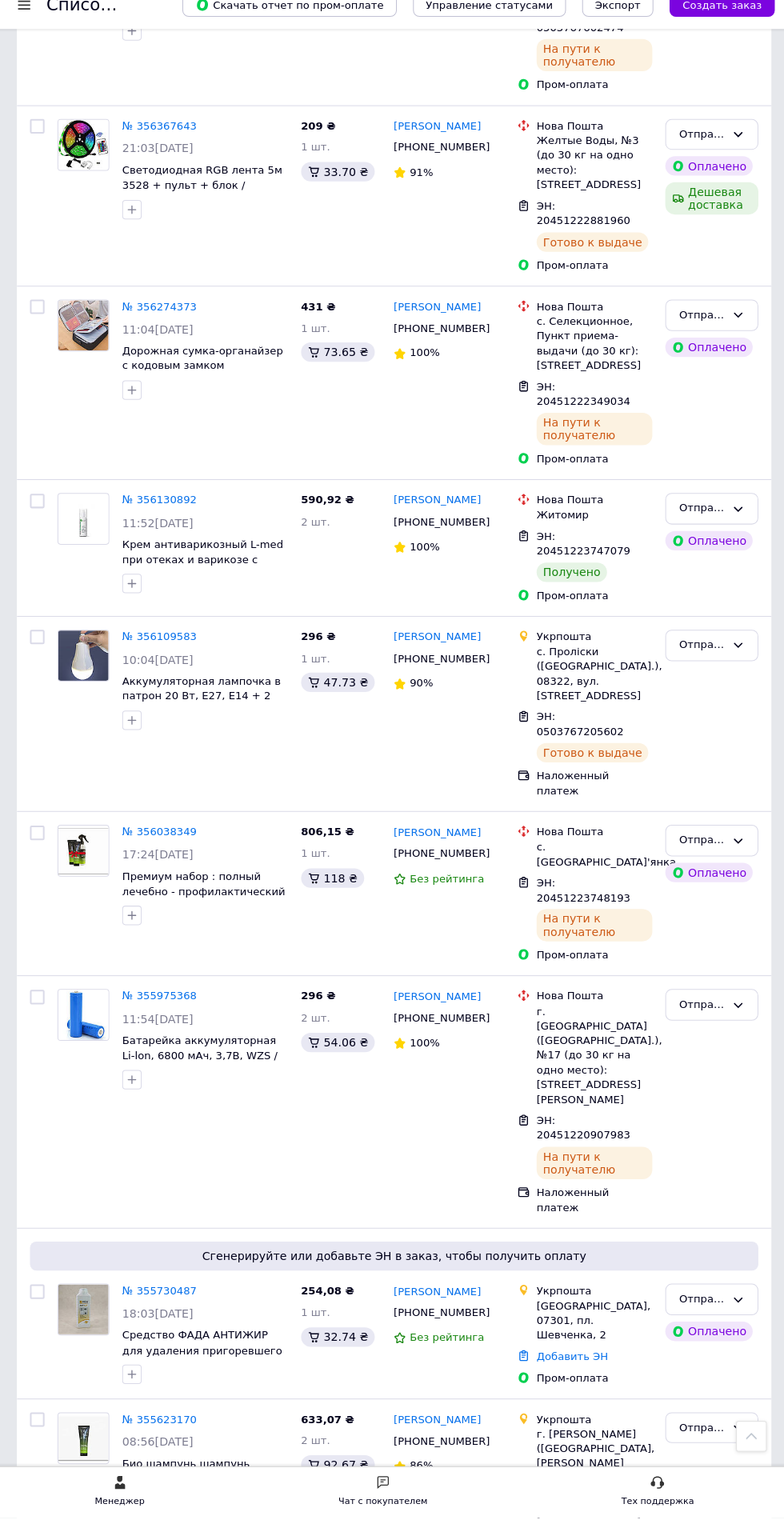
scroll to position [1291, 0]
